Goal: Information Seeking & Learning: Learn about a topic

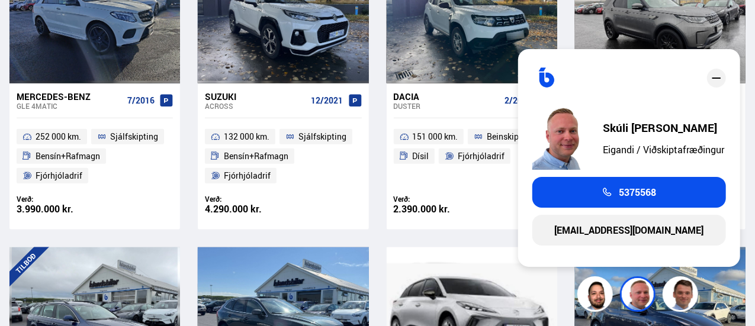
scroll to position [592, 0]
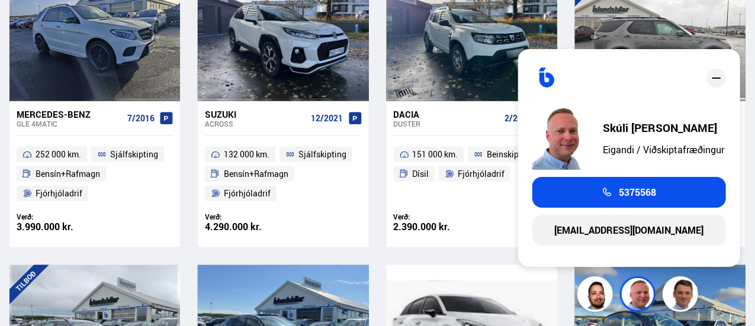
click at [631, 36] on div at bounding box center [626, 34] width 34 height 134
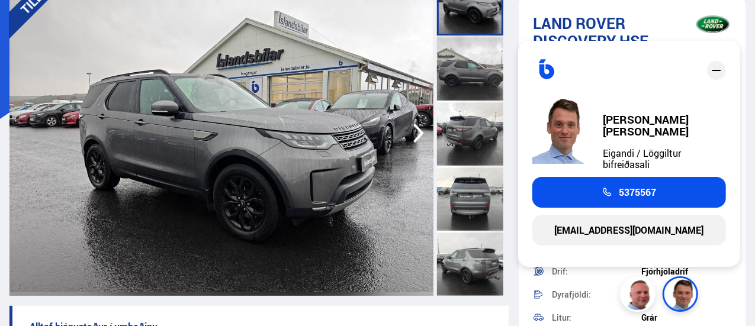
scroll to position [118, 0]
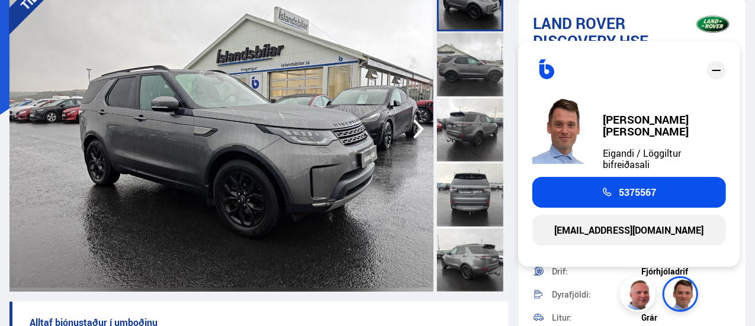
click at [419, 126] on icon "button" at bounding box center [418, 130] width 11 height 20
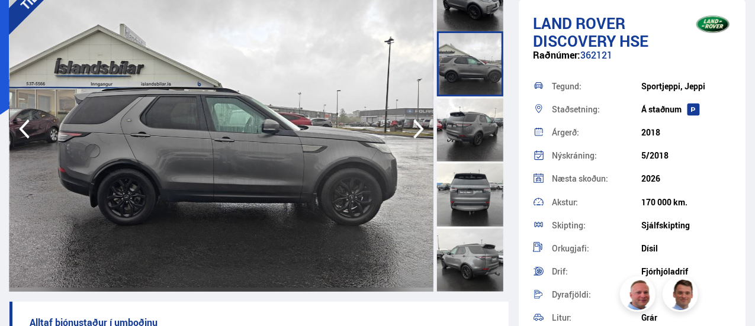
click at [420, 128] on icon "button" at bounding box center [419, 129] width 24 height 28
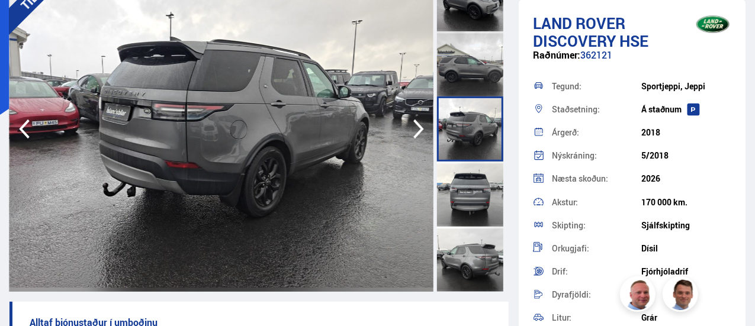
click at [425, 128] on icon "button" at bounding box center [419, 129] width 24 height 28
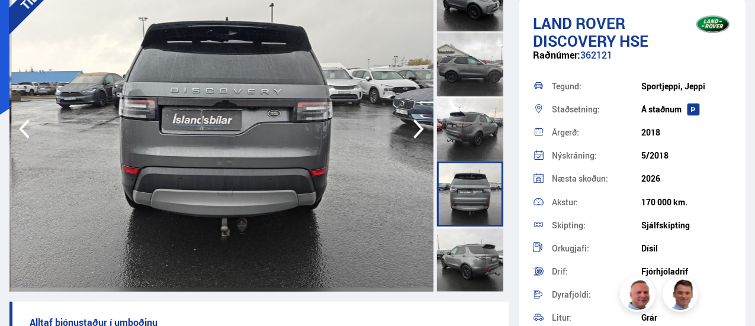
click at [435, 135] on div "TILBOÐ" at bounding box center [258, 129] width 499 height 326
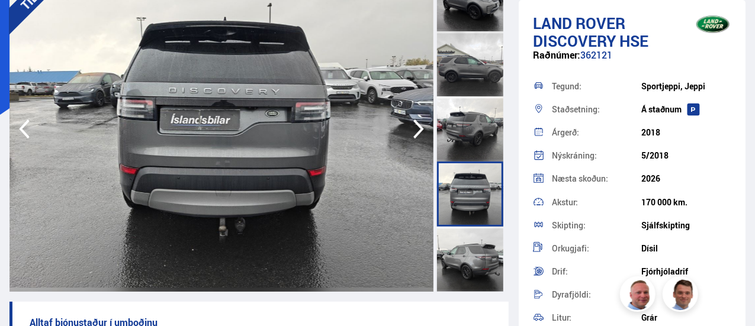
click at [421, 123] on icon "button" at bounding box center [419, 129] width 24 height 28
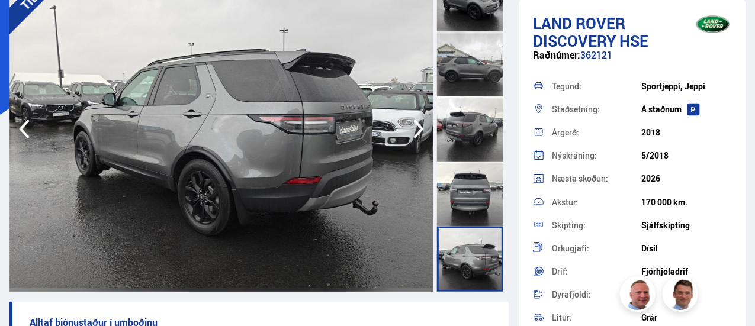
click at [420, 123] on icon "button" at bounding box center [419, 129] width 24 height 28
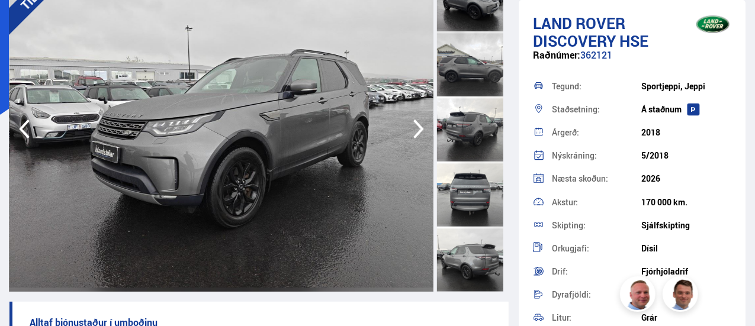
click at [420, 123] on icon "button" at bounding box center [419, 129] width 24 height 28
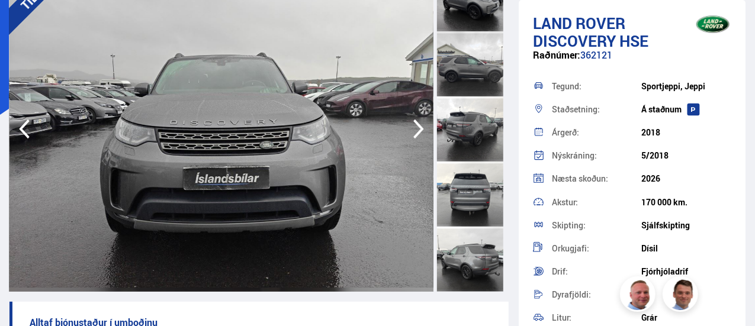
click at [421, 124] on icon "button" at bounding box center [419, 129] width 24 height 28
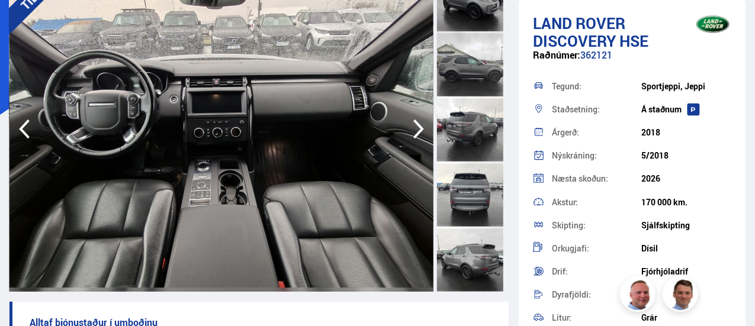
click at [422, 127] on icon "button" at bounding box center [419, 129] width 24 height 28
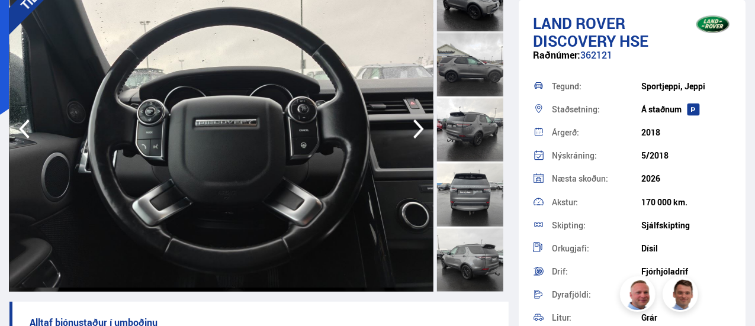
click at [423, 128] on icon "button" at bounding box center [419, 129] width 24 height 28
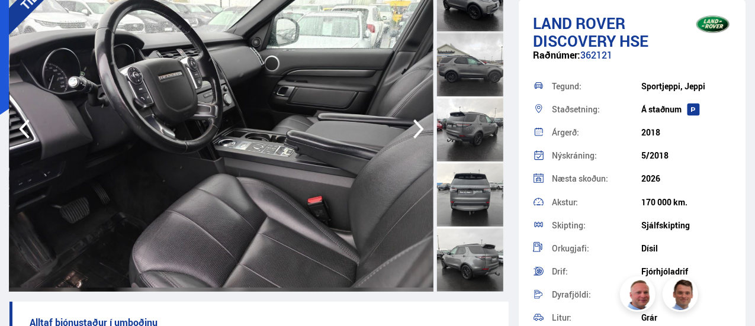
click at [422, 127] on icon "button" at bounding box center [419, 129] width 24 height 28
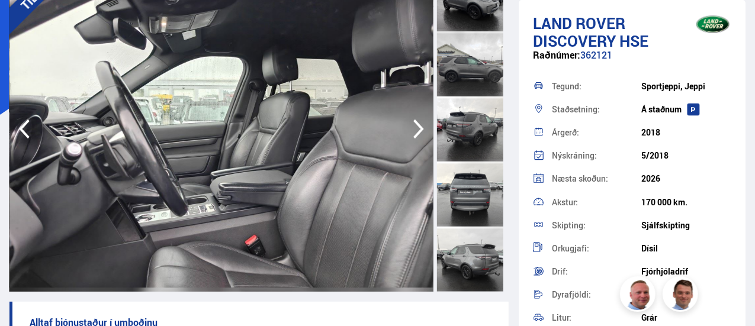
click at [422, 127] on icon "button" at bounding box center [419, 129] width 24 height 28
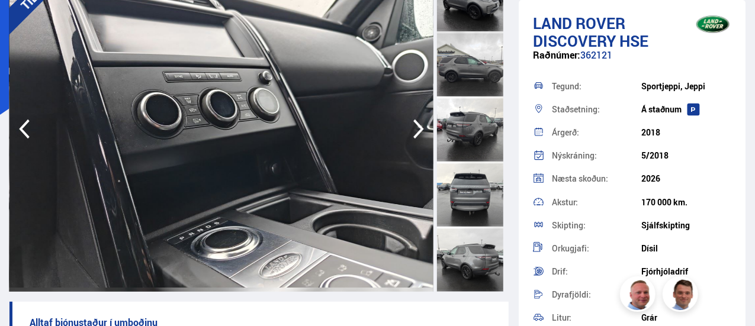
click at [419, 126] on icon "button" at bounding box center [418, 130] width 11 height 20
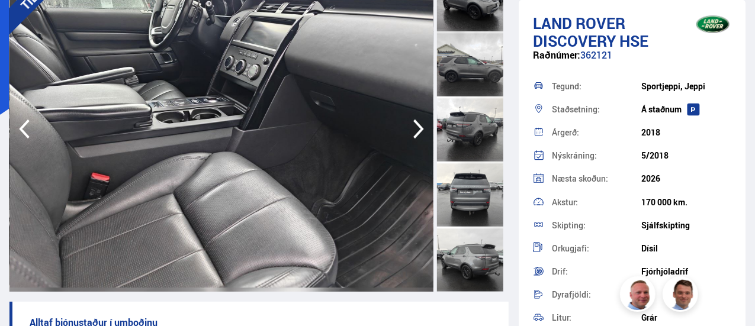
click at [418, 126] on icon "button" at bounding box center [418, 130] width 11 height 20
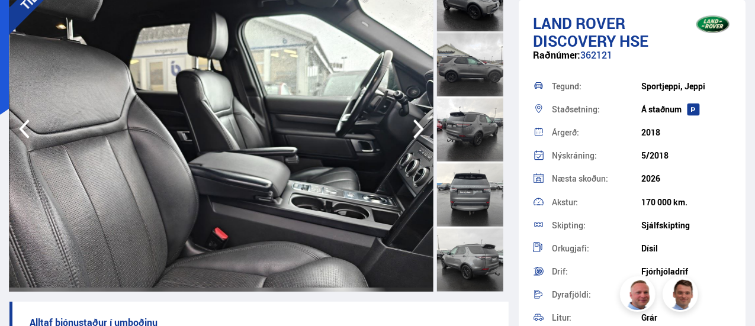
click at [410, 126] on icon "button" at bounding box center [419, 129] width 24 height 28
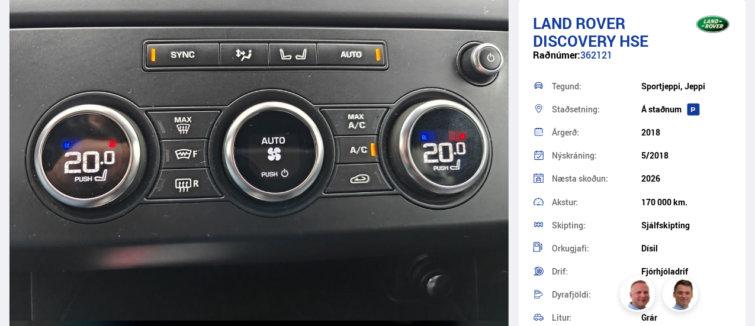
scroll to position [16045, 0]
